Goal: Communication & Community: Share content

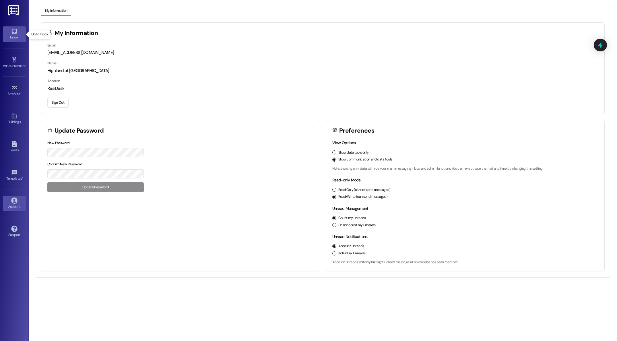
click at [13, 38] on div "Inbox" at bounding box center [14, 37] width 29 height 6
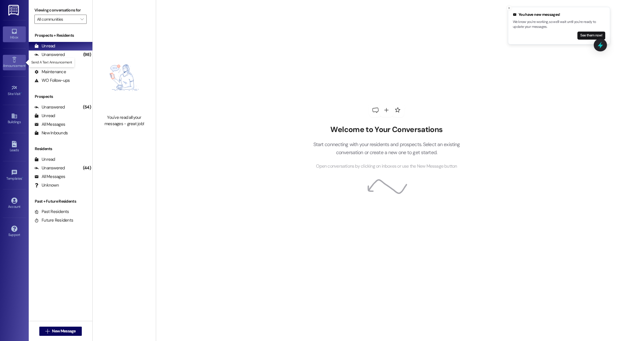
click at [12, 61] on icon at bounding box center [14, 59] width 6 height 6
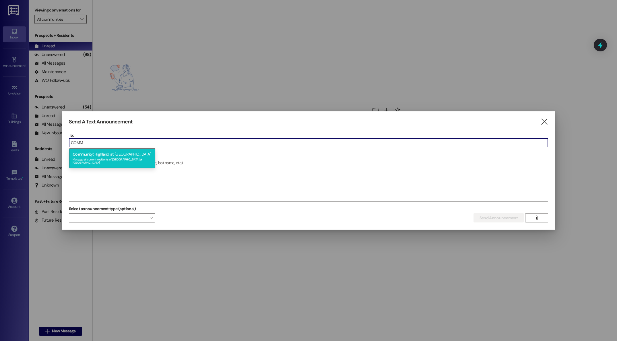
type input "COMM"
click at [132, 161] on div "Message all current residents of [GEOGRAPHIC_DATA] at [GEOGRAPHIC_DATA]" at bounding box center [112, 160] width 79 height 8
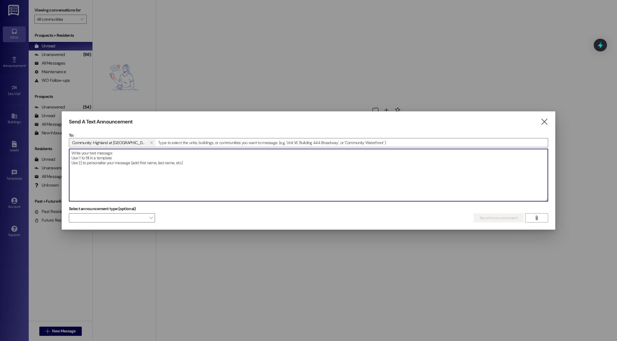
paste textarea "Hello! As a friendly reminder, we will enter units to change air filters and pl…"
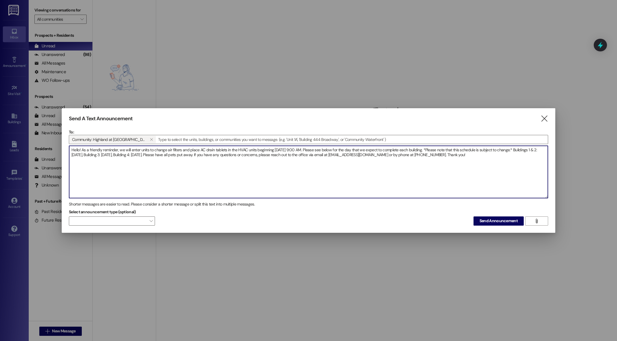
click at [290, 150] on textarea "Hello! As a friendly reminder, we will enter units to change air filters and pl…" at bounding box center [308, 172] width 478 height 52
click at [112, 155] on textarea "Hello! As a friendly reminder, we will enter units to change air filters and pl…" at bounding box center [308, 172] width 478 height 52
type textarea "Hello! As a friendly reminder, we will enter units to change air filters and pl…"
click at [491, 222] on span "Send Announcement" at bounding box center [498, 221] width 38 height 6
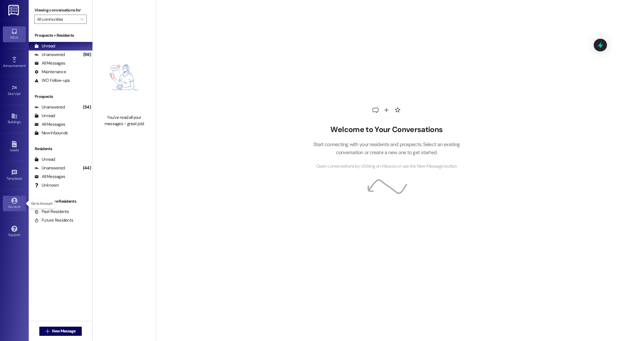
click at [15, 204] on div "Account" at bounding box center [14, 207] width 29 height 6
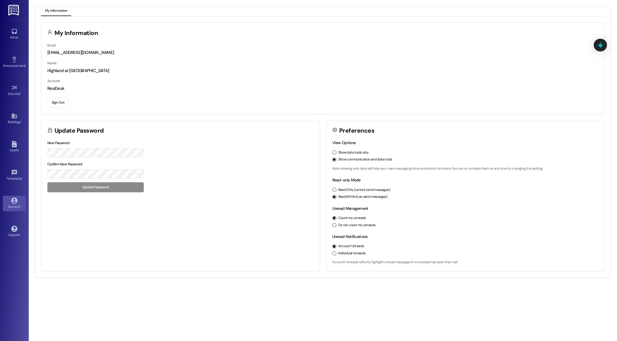
click at [59, 103] on button "Sign Out" at bounding box center [57, 103] width 21 height 10
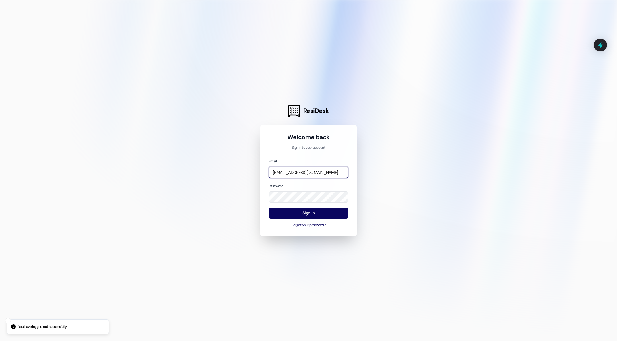
click at [329, 172] on input "[EMAIL_ADDRESS][DOMAIN_NAME]" at bounding box center [308, 172] width 80 height 11
type input "[PERSON_NAME][EMAIL_ADDRESS][PERSON_NAME][DOMAIN_NAME]"
click at [306, 214] on button "Sign In" at bounding box center [308, 212] width 80 height 11
